Goal: Communication & Community: Answer question/provide support

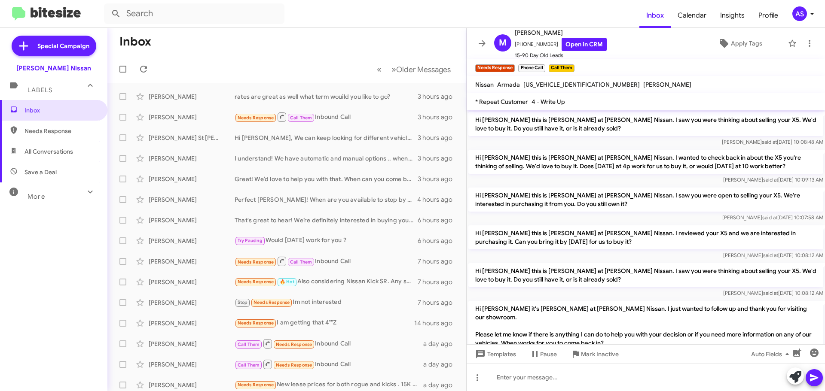
scroll to position [647, 0]
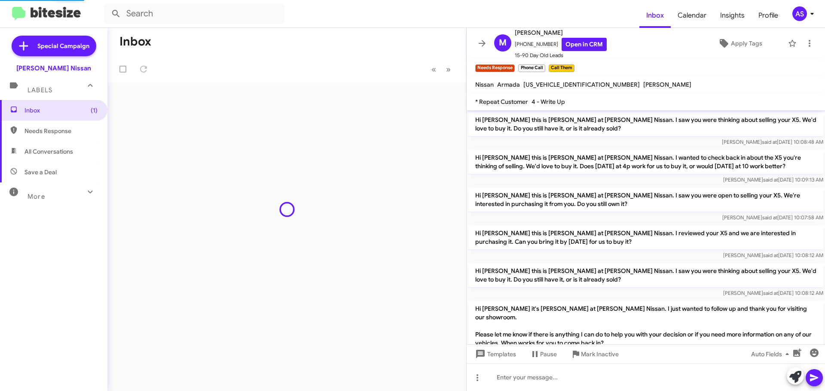
scroll to position [629, 0]
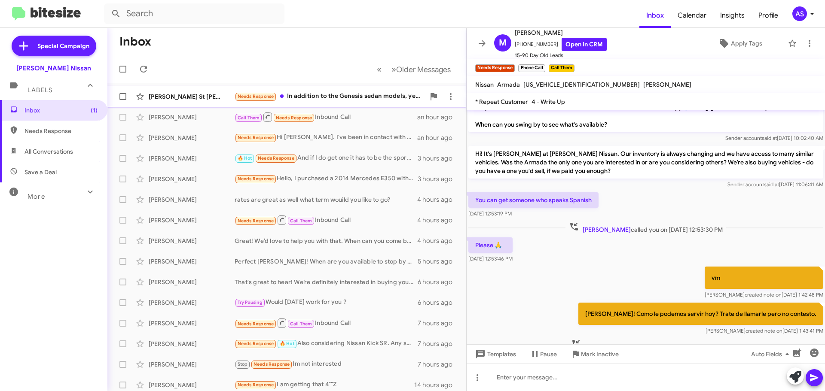
click at [321, 95] on div "Needs Response In addition to the Genesis sedan models, yes. I guess I'd consid…" at bounding box center [330, 97] width 190 height 10
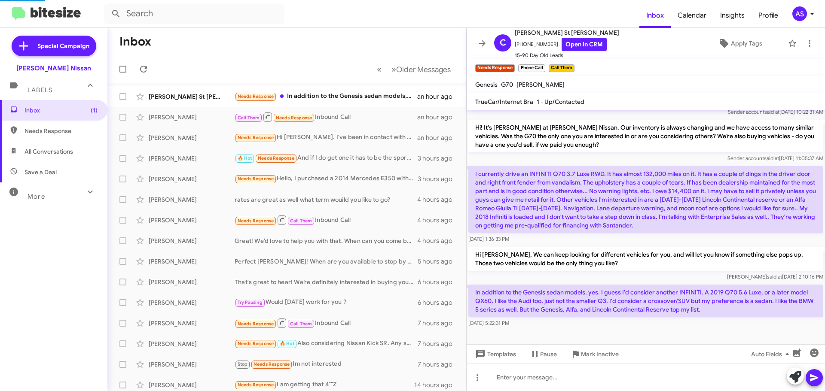
scroll to position [106, 0]
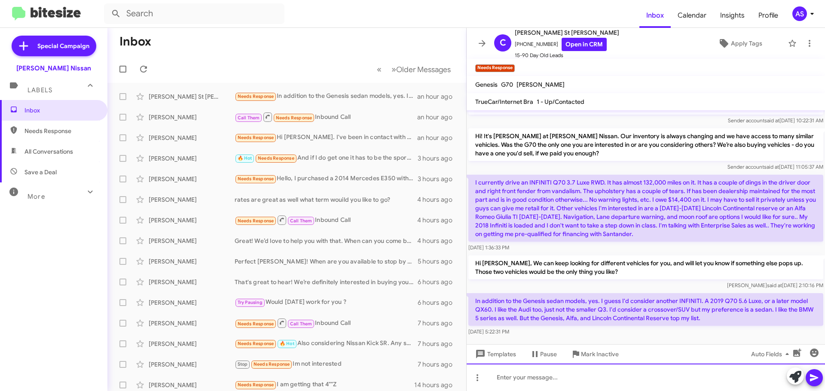
click at [595, 386] on div at bounding box center [646, 378] width 358 height 28
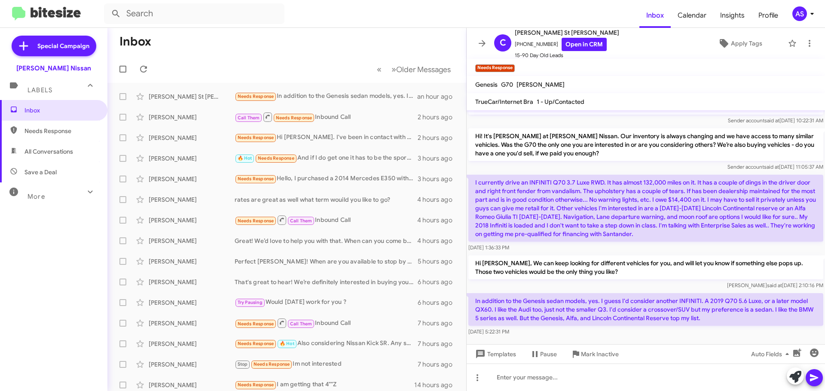
click at [697, 328] on div "[DATE] 5:22:31 PM" at bounding box center [645, 332] width 355 height 9
click at [693, 328] on div "In addition to the Genesis sedan models, yes. I guess I'd consider another INFI…" at bounding box center [646, 315] width 358 height 46
click at [686, 328] on div "In addition to the Genesis sedan models, yes. I guess I'd consider another INFI…" at bounding box center [646, 315] width 358 height 46
